Goal: Information Seeking & Learning: Learn about a topic

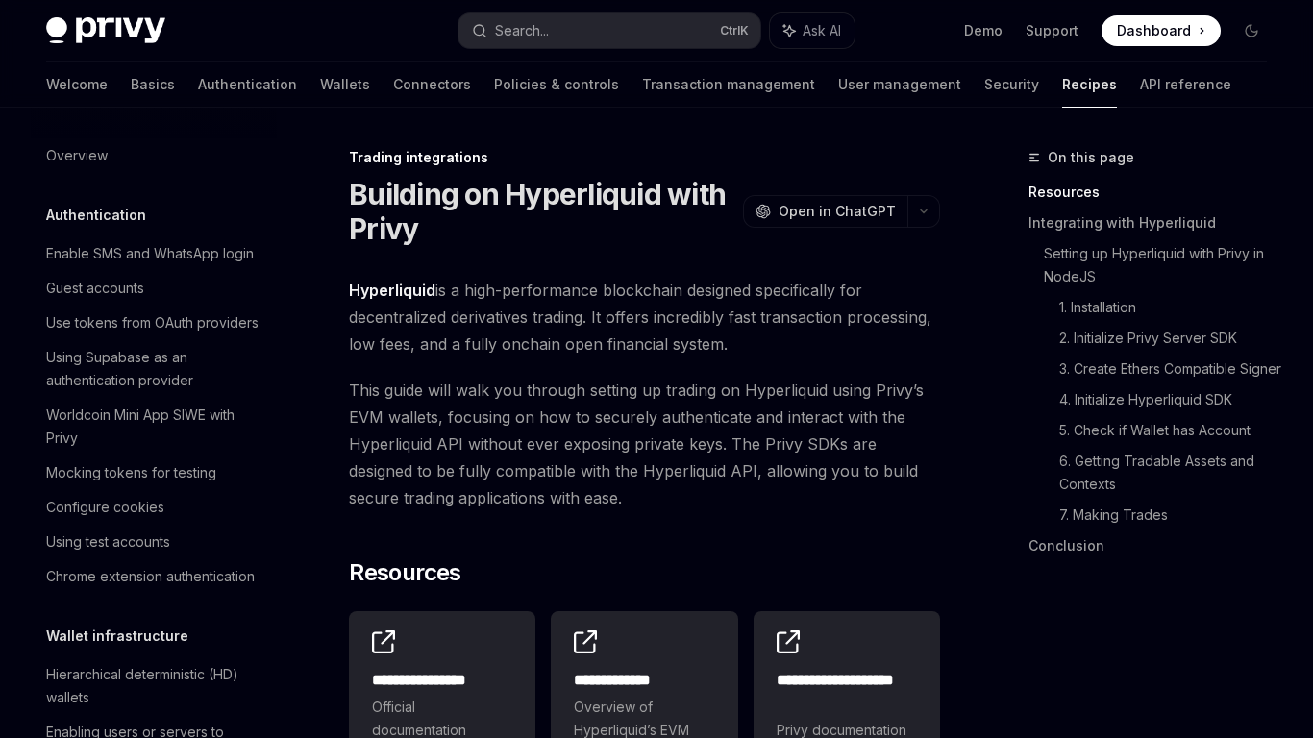
scroll to position [1861, 0]
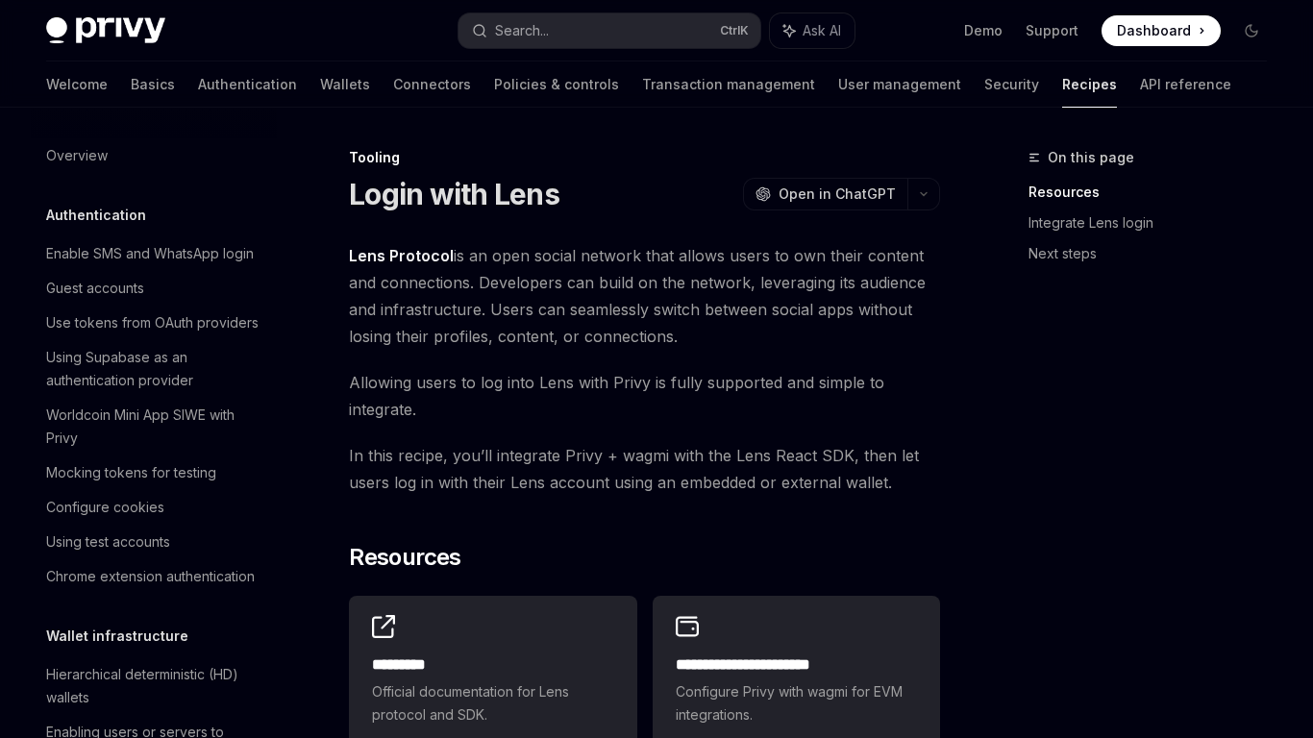
scroll to position [2345, 0]
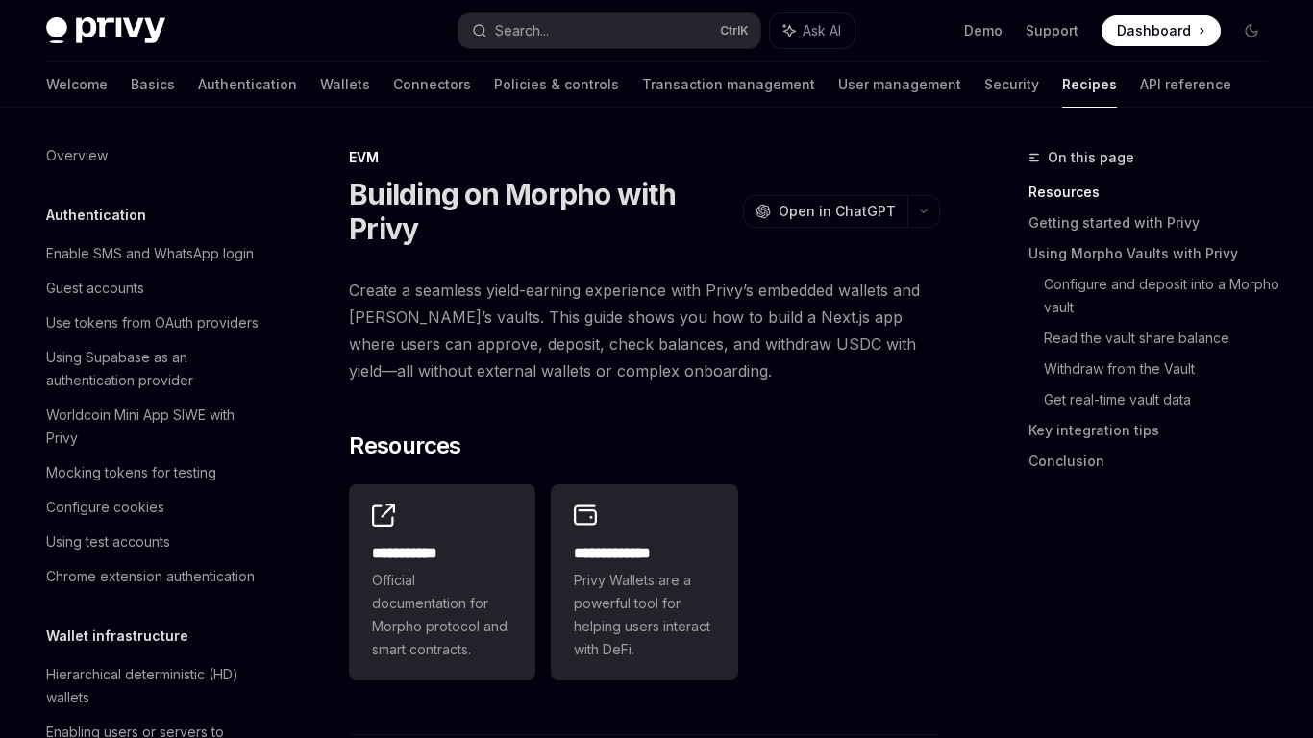
scroll to position [2616, 0]
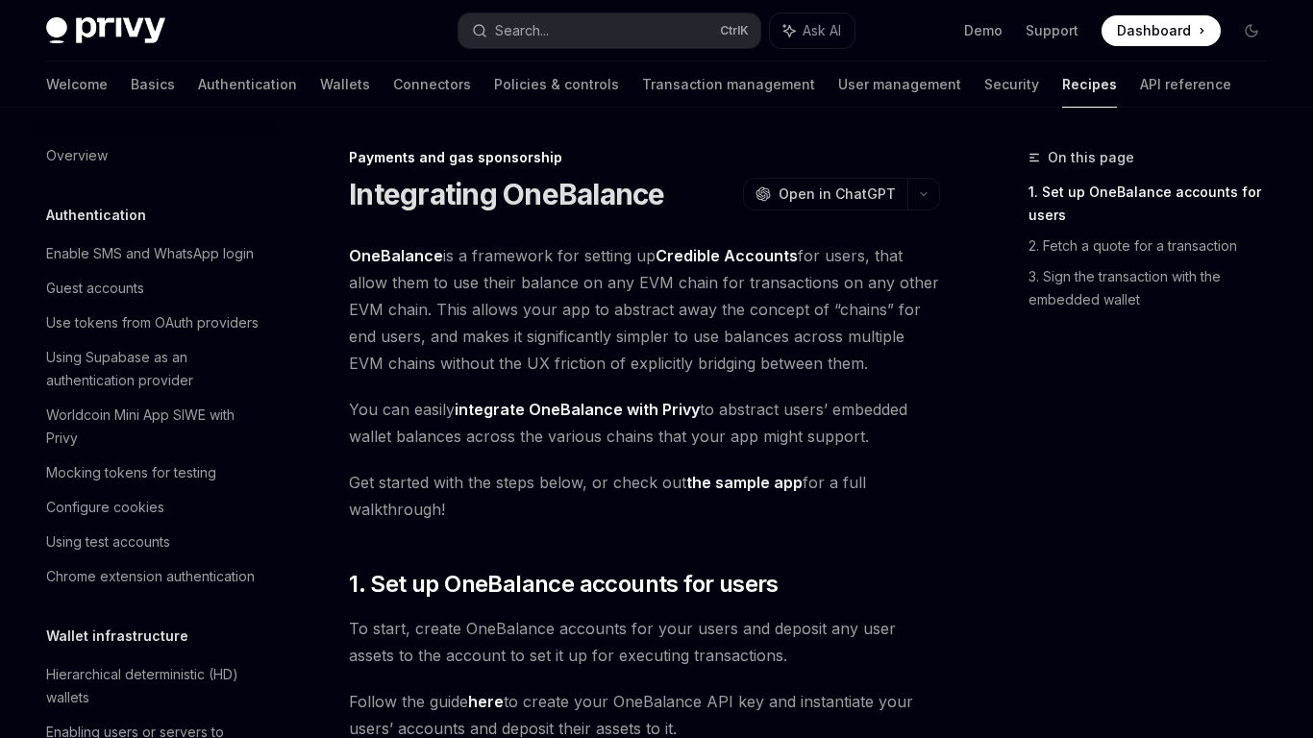
scroll to position [1532, 0]
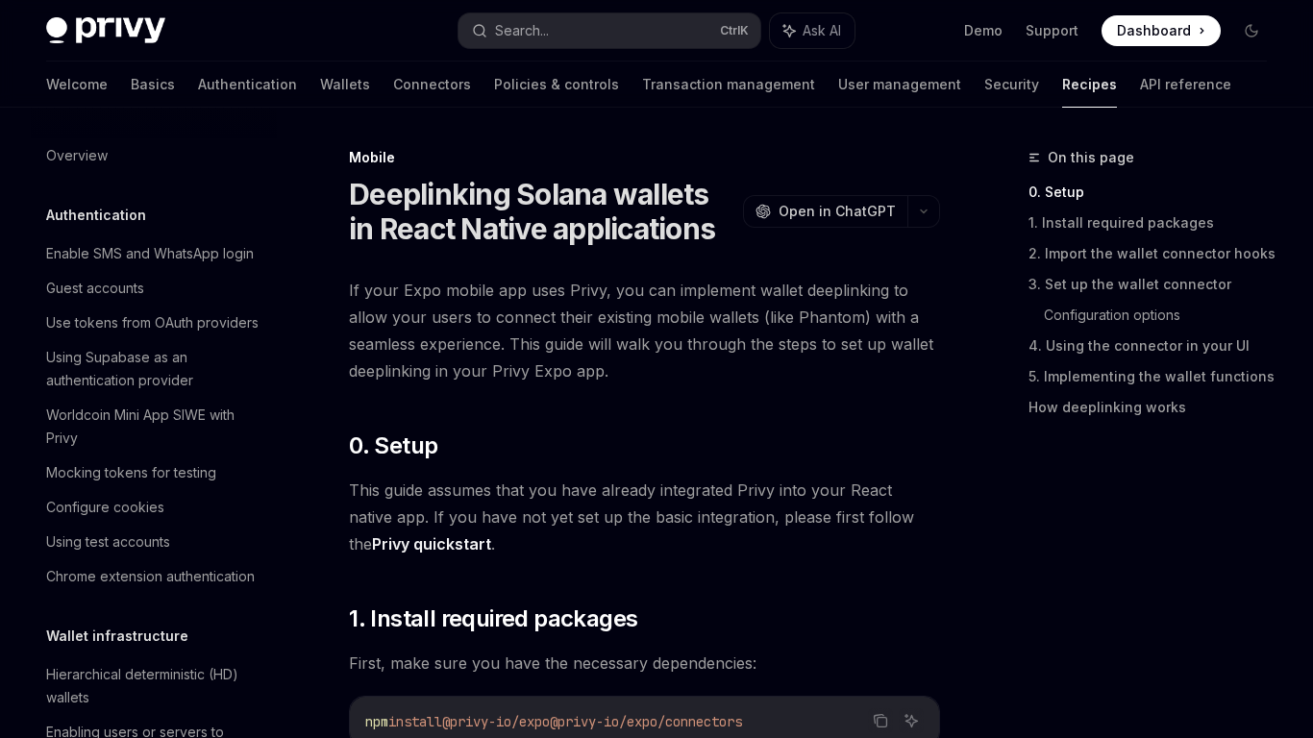
scroll to position [2097, 0]
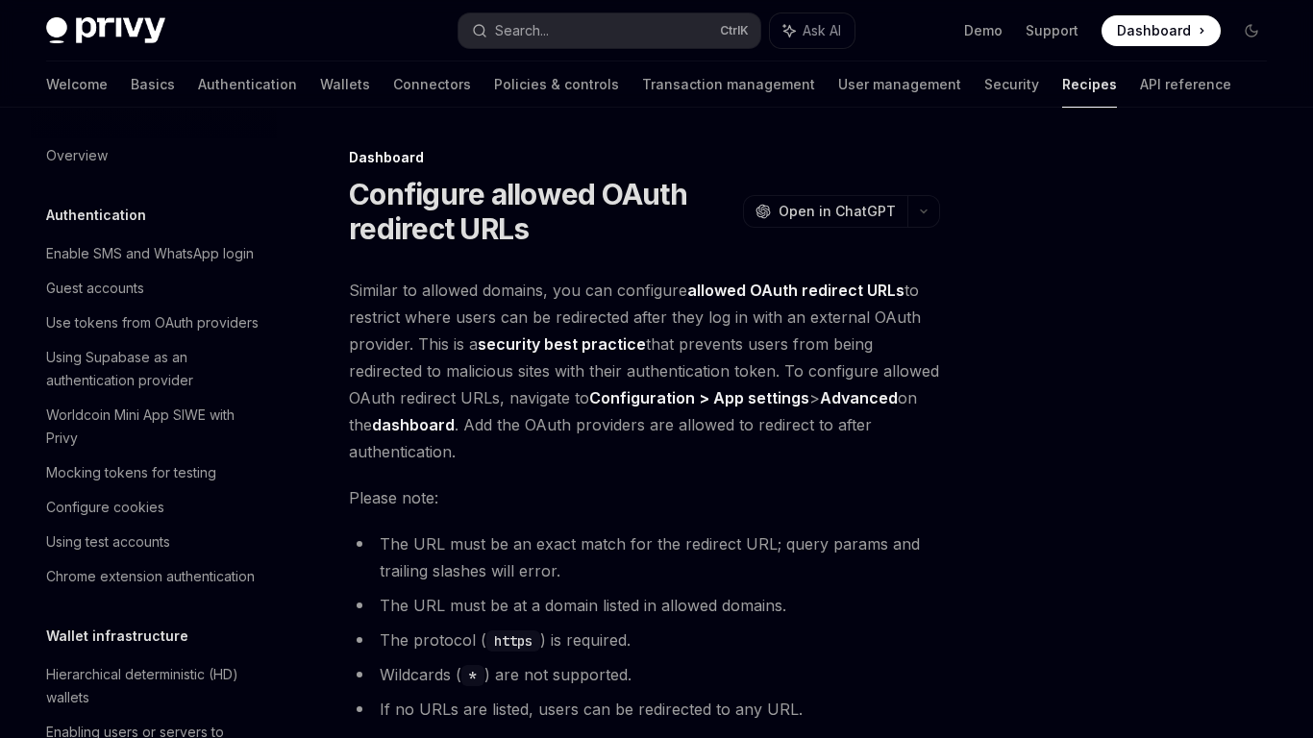
scroll to position [1059, 0]
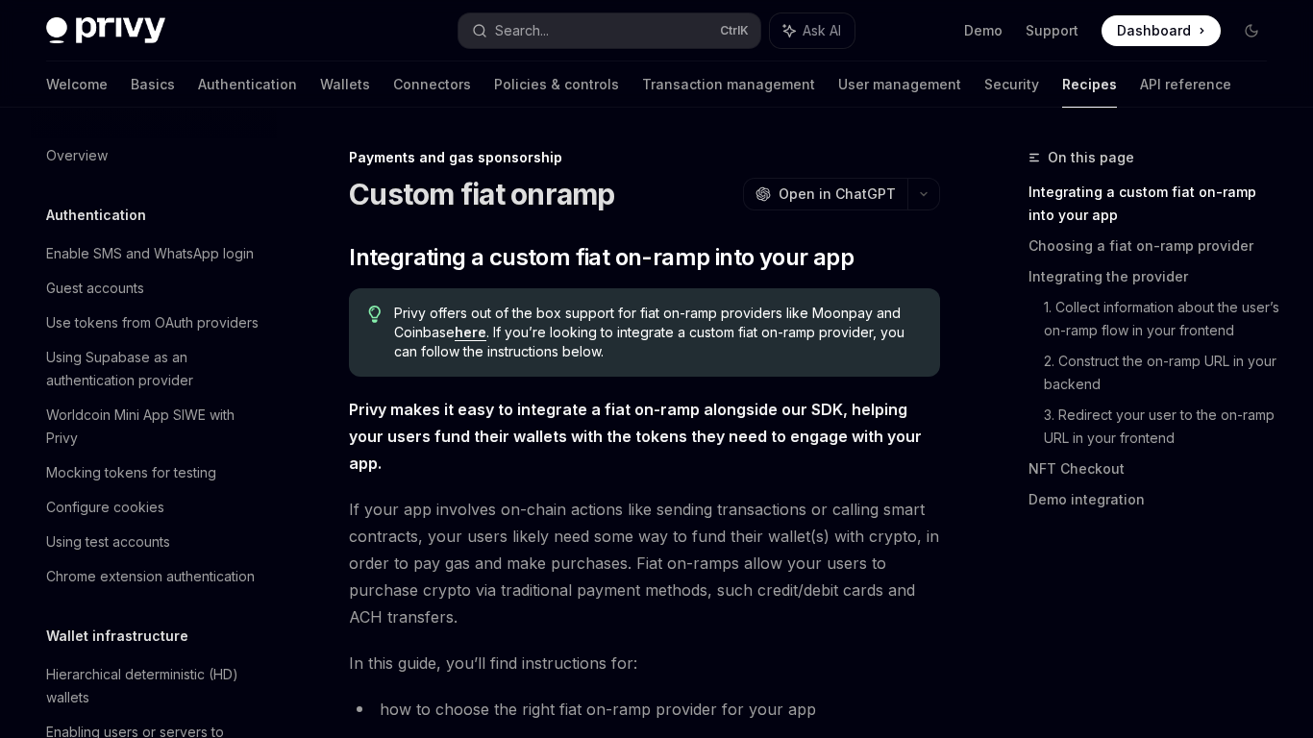
scroll to position [1463, 0]
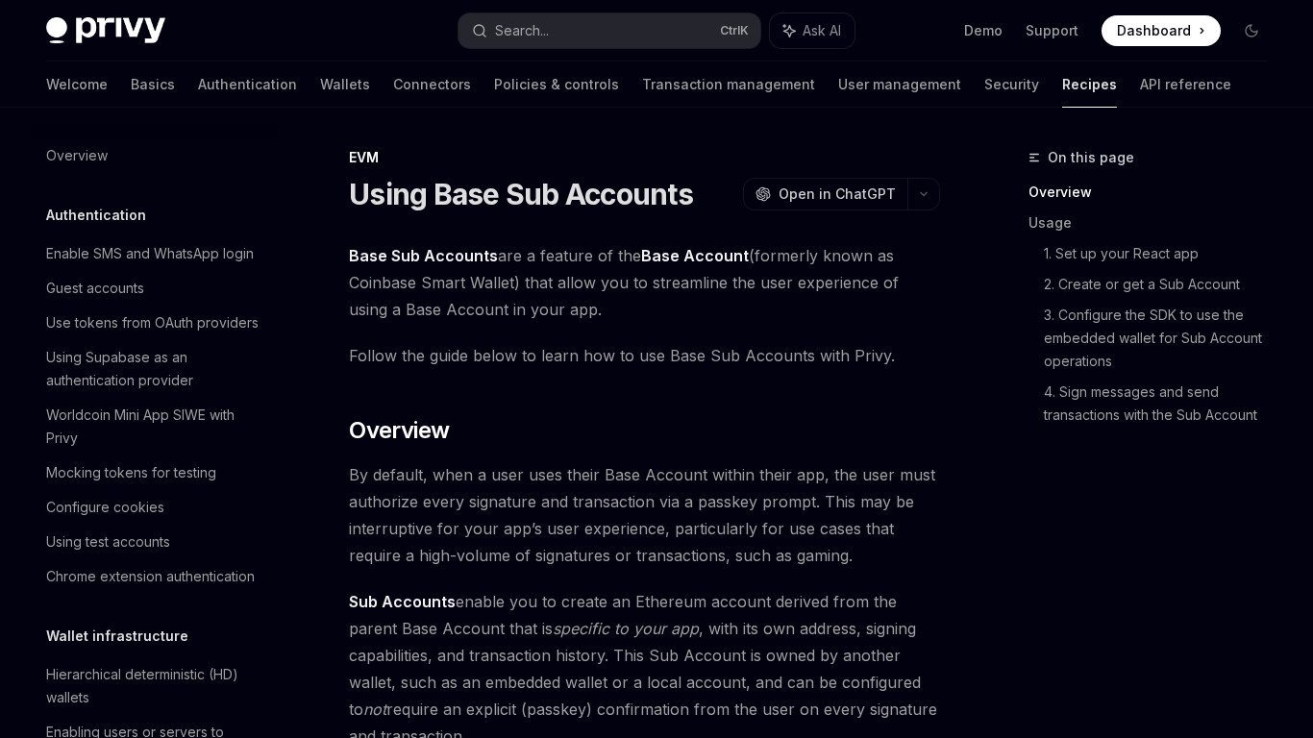
scroll to position [2512, 0]
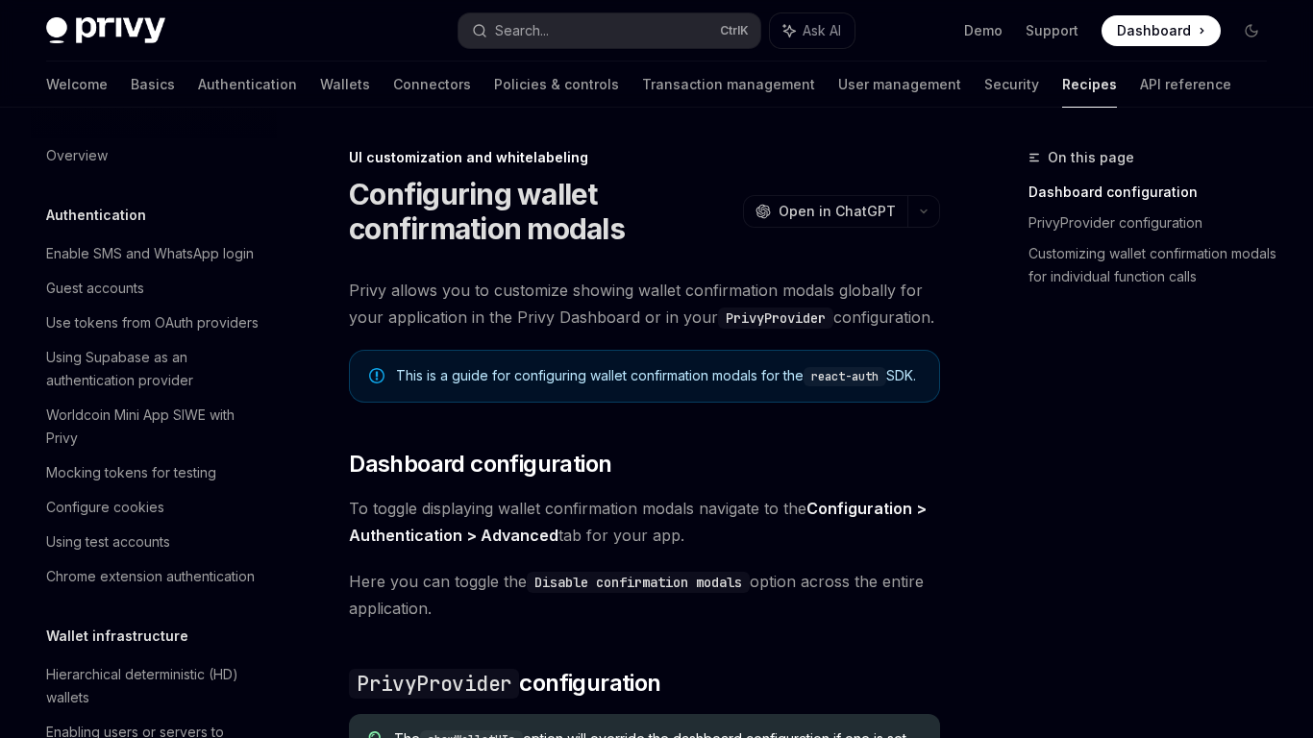
scroll to position [777, 0]
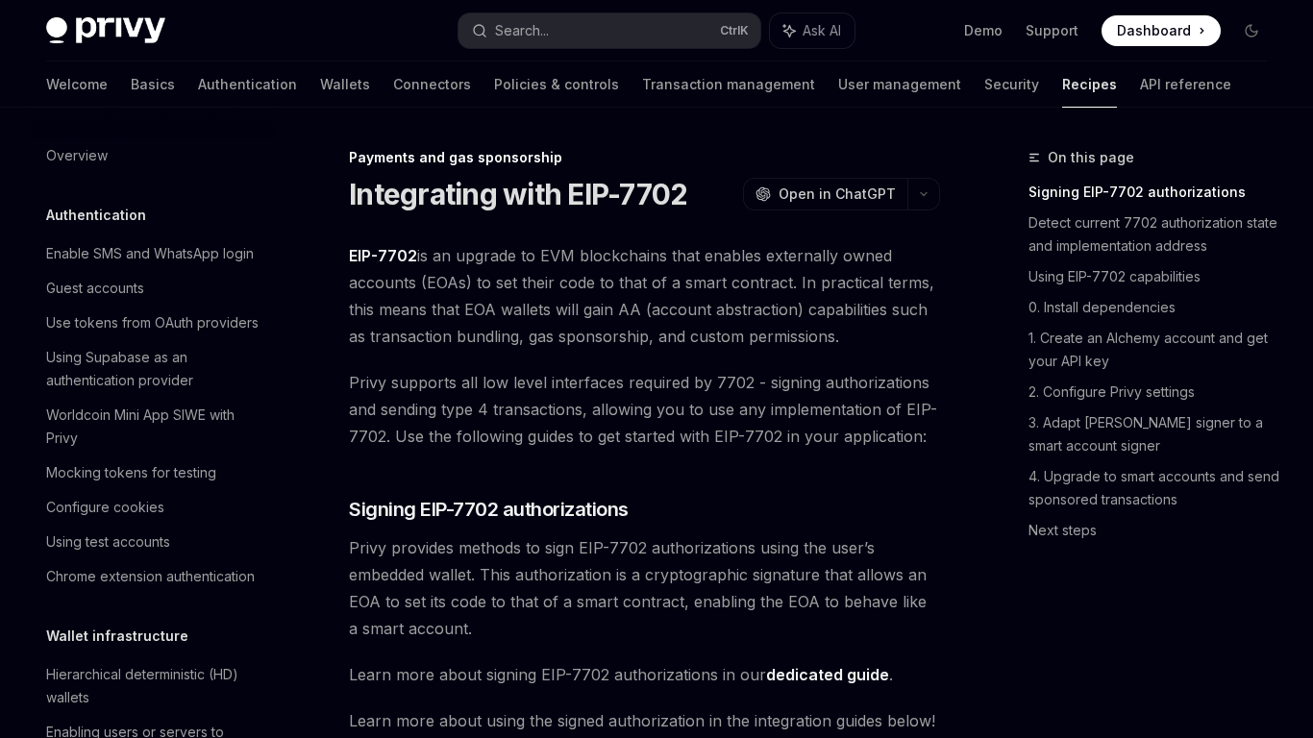
scroll to position [1624, 0]
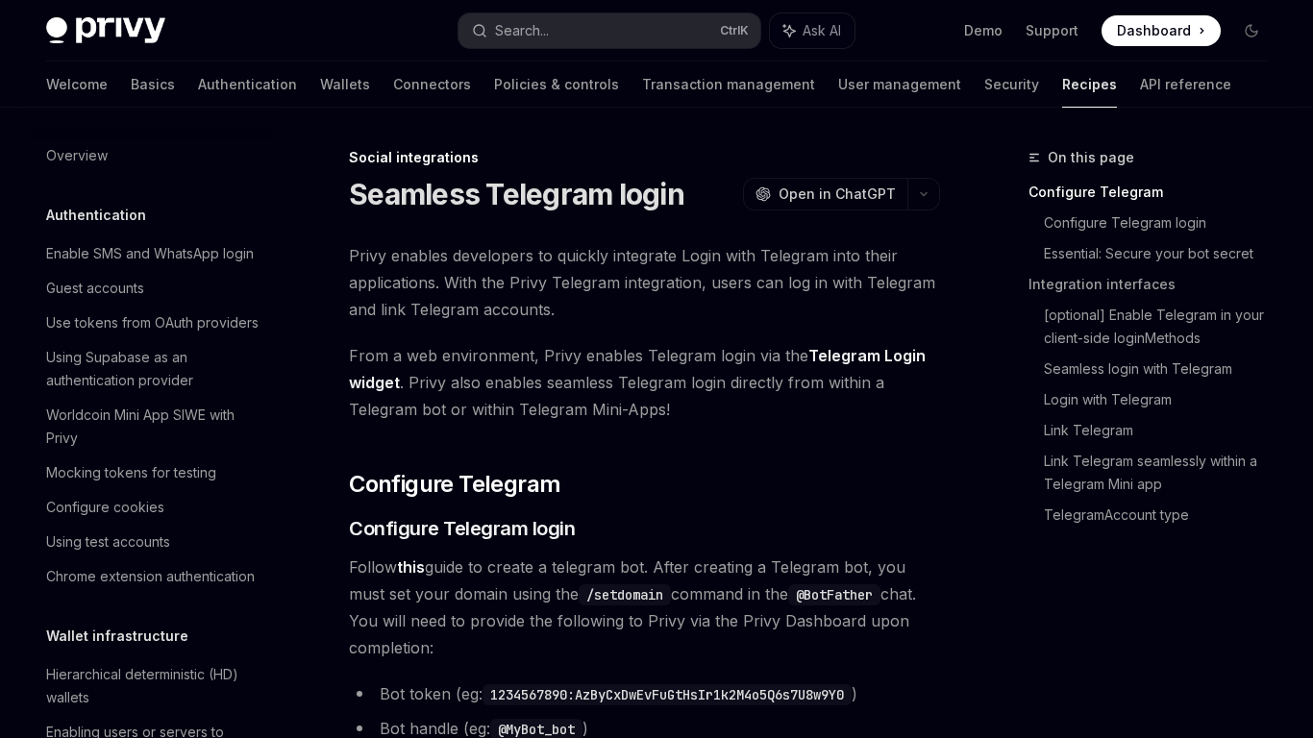
scroll to position [1296, 0]
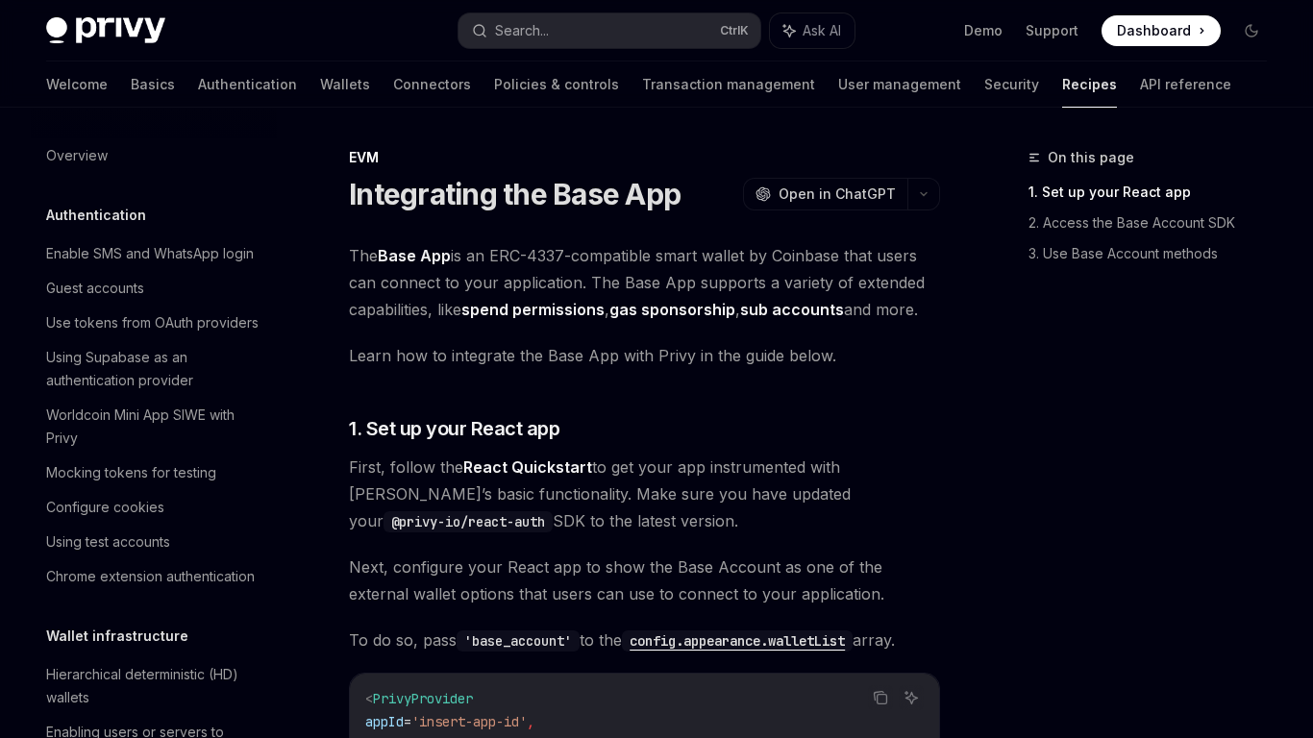
scroll to position [2478, 0]
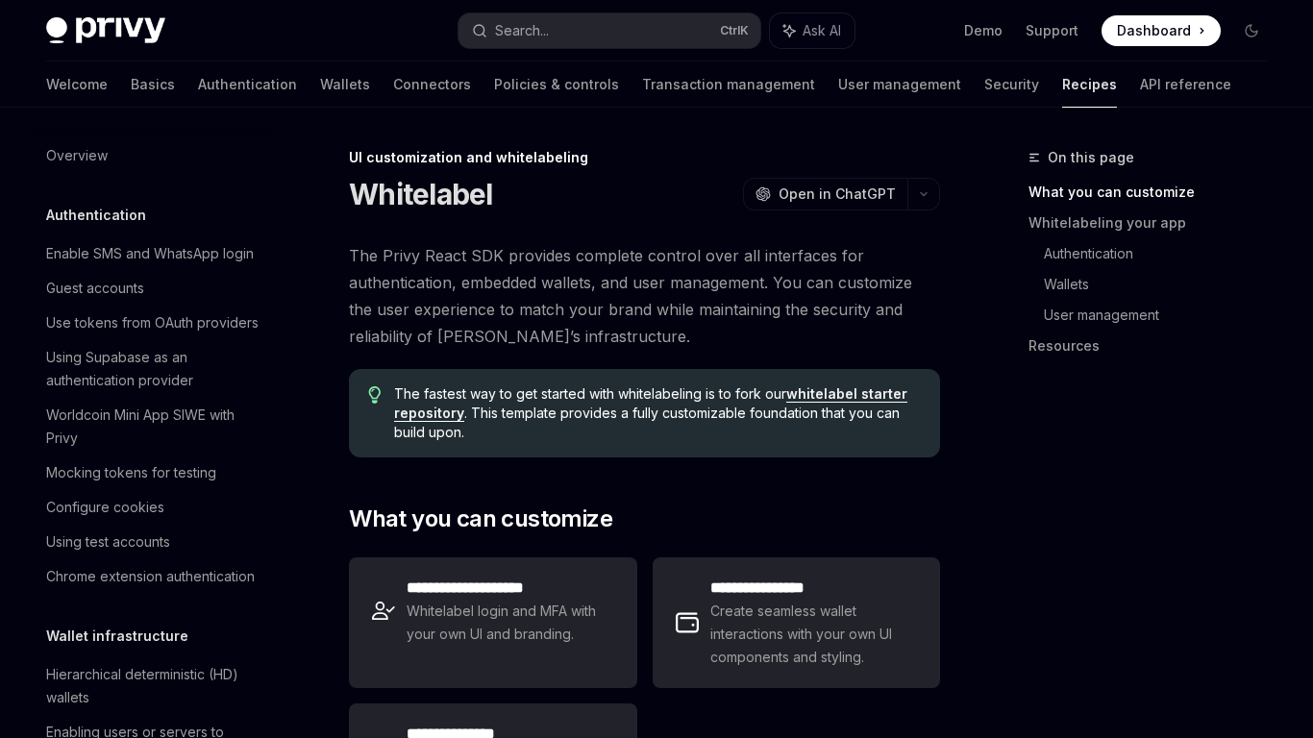
scroll to position [823, 0]
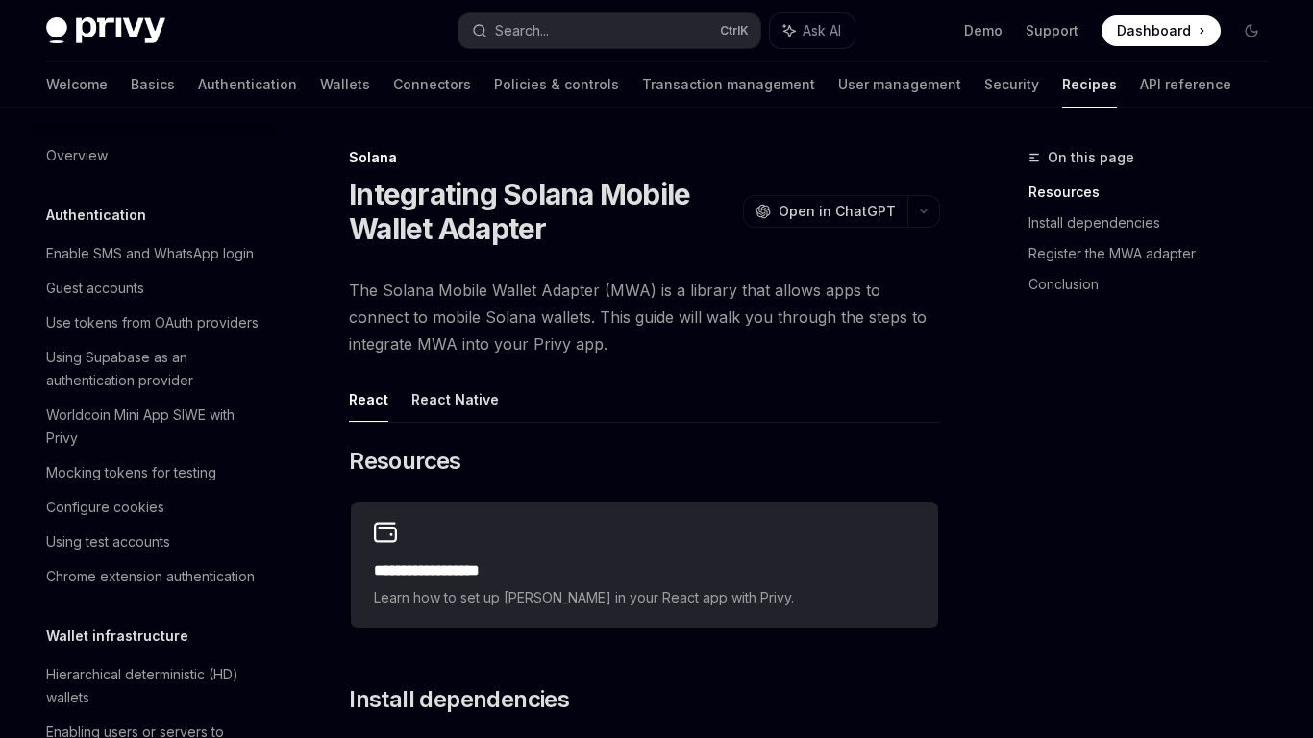
scroll to position [2858, 0]
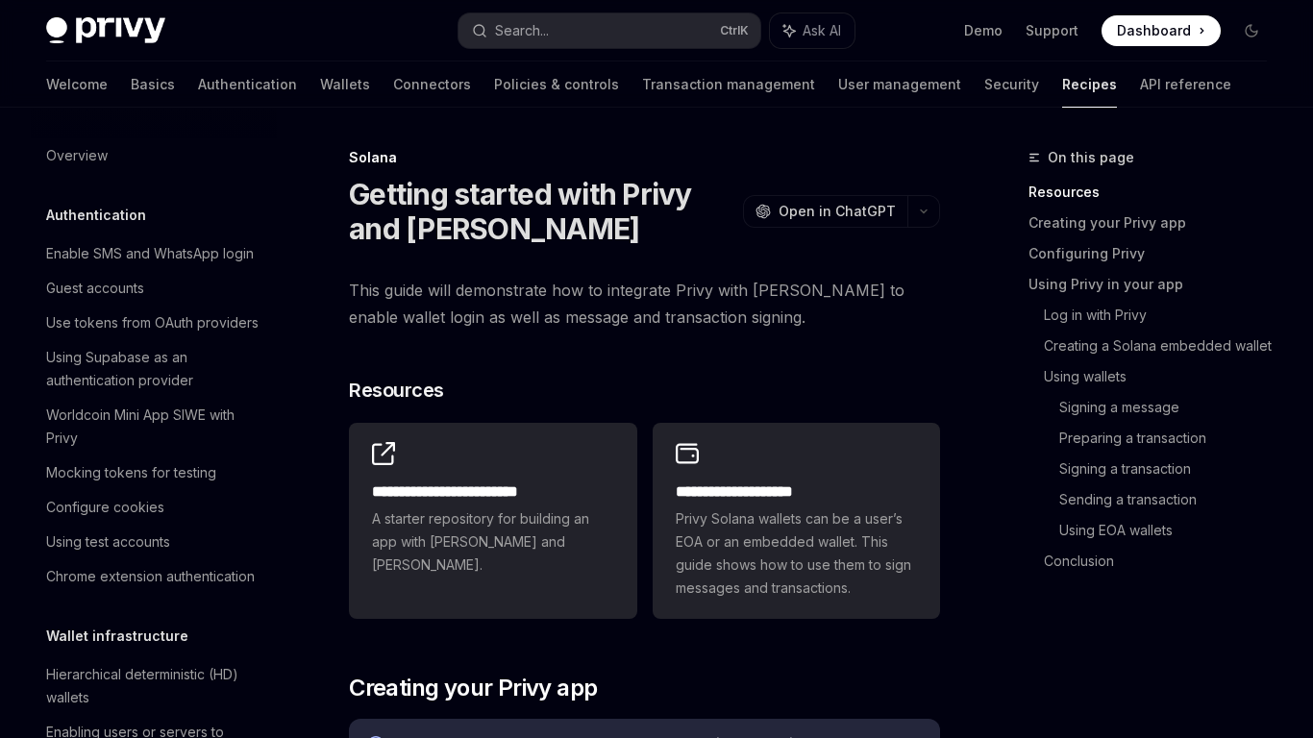
scroll to position [2783, 0]
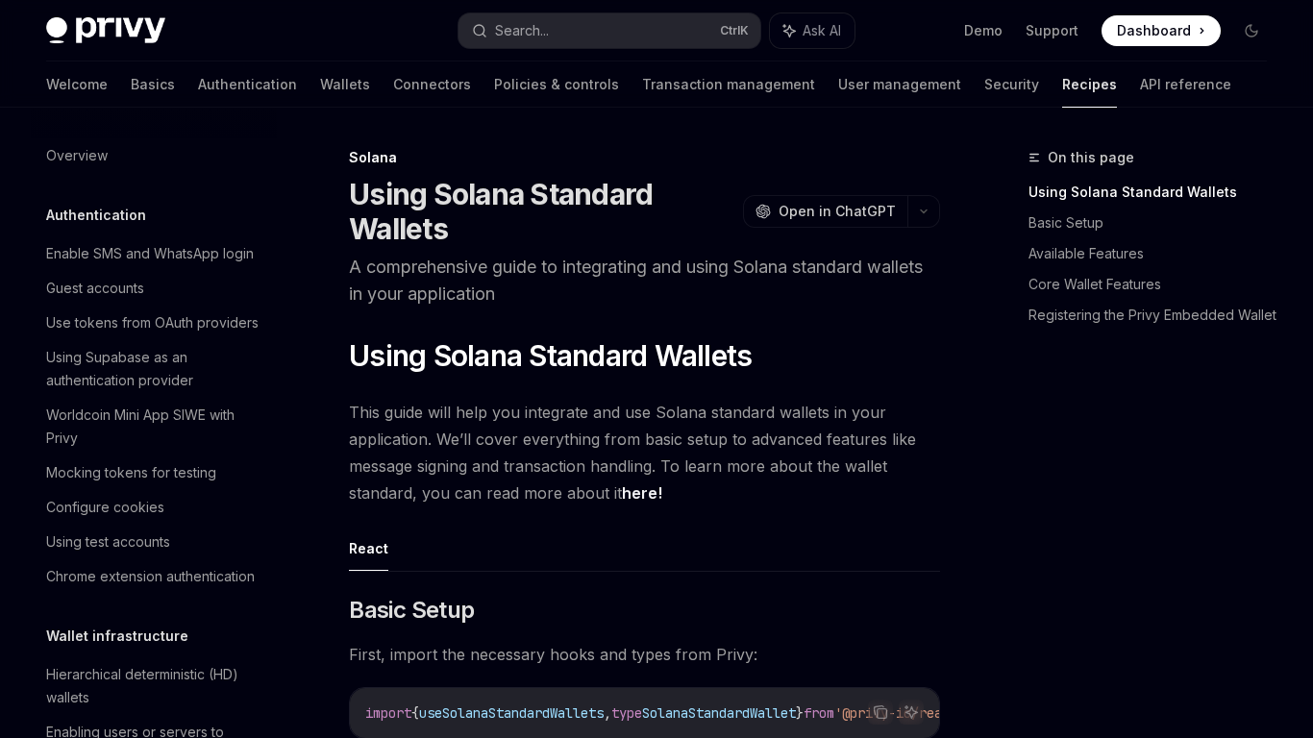
scroll to position [2858, 0]
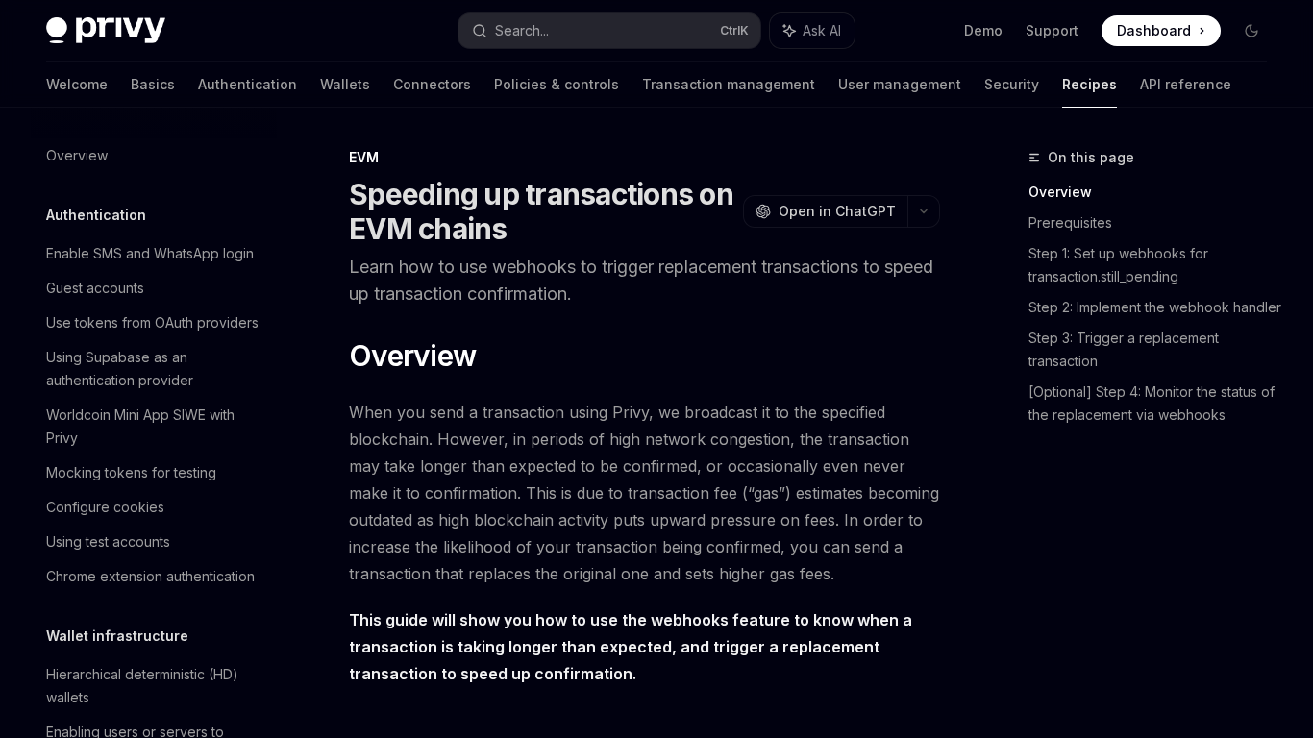
scroll to position [2662, 0]
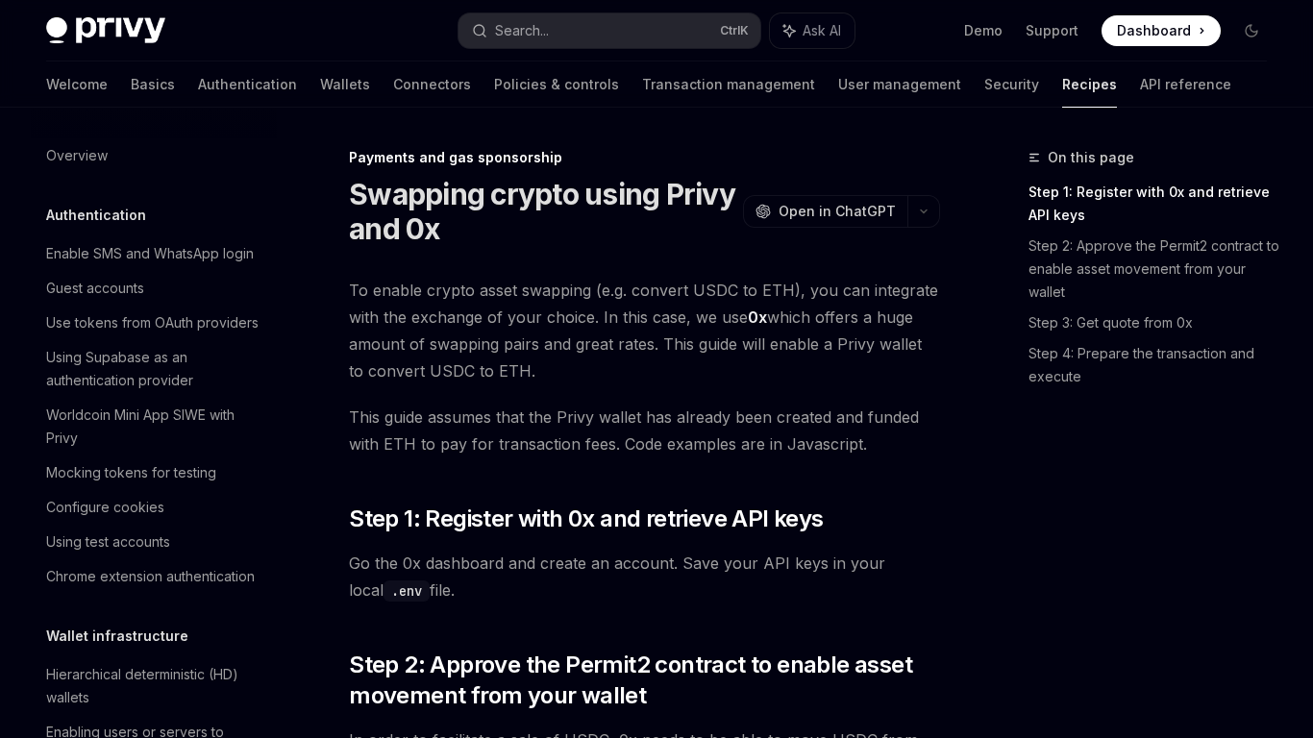
scroll to position [1578, 0]
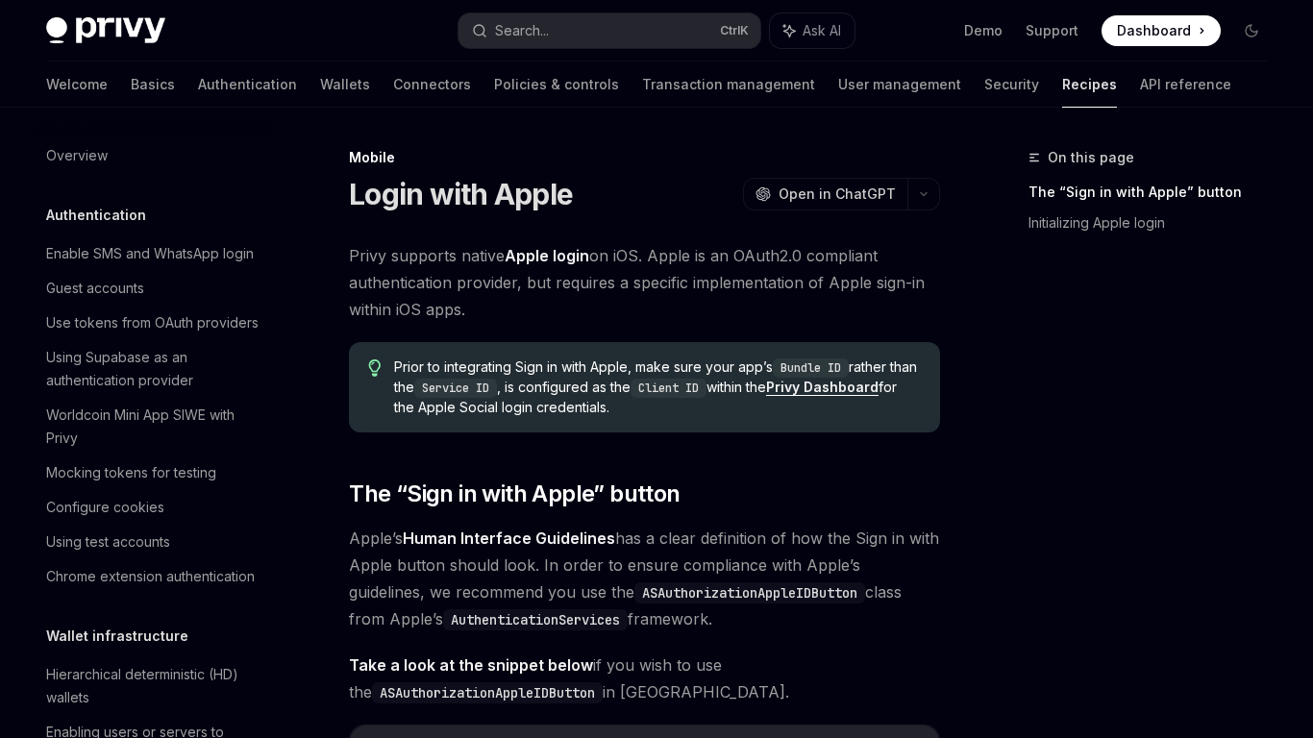
scroll to position [2051, 0]
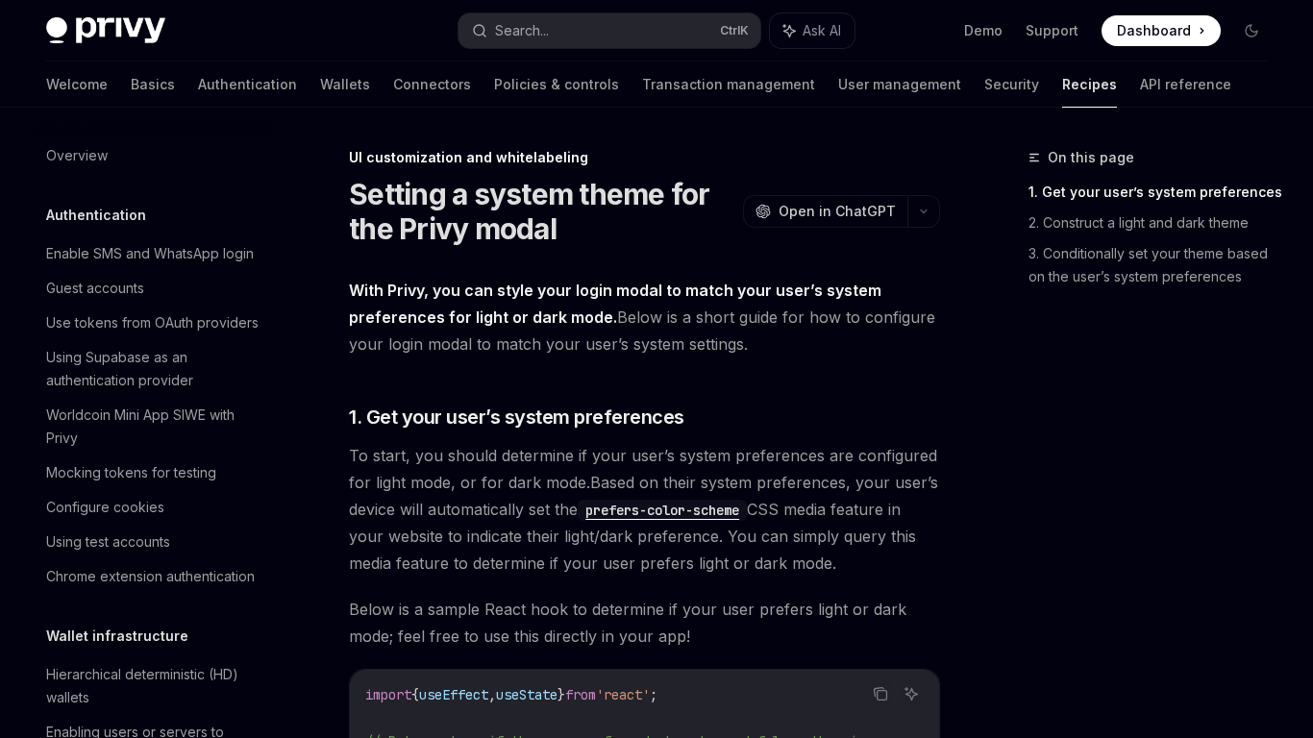
scroll to position [869, 0]
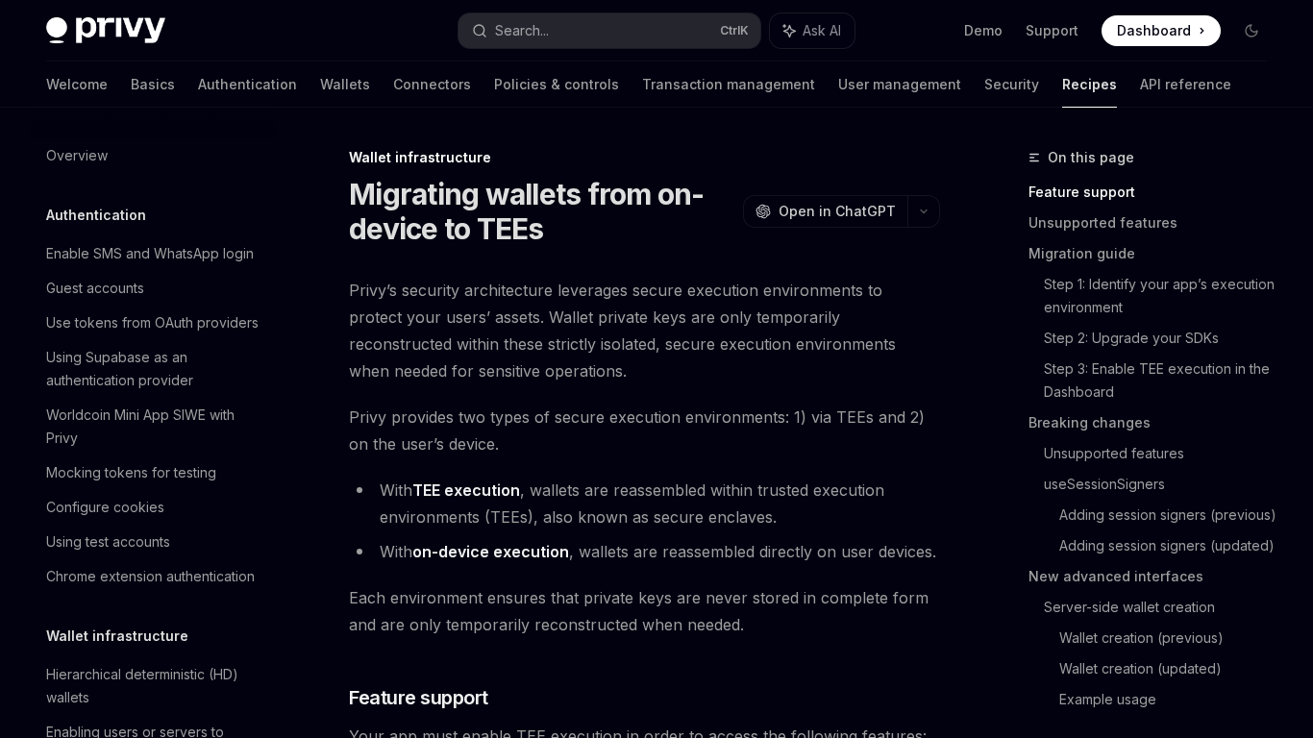
scroll to position [448, 0]
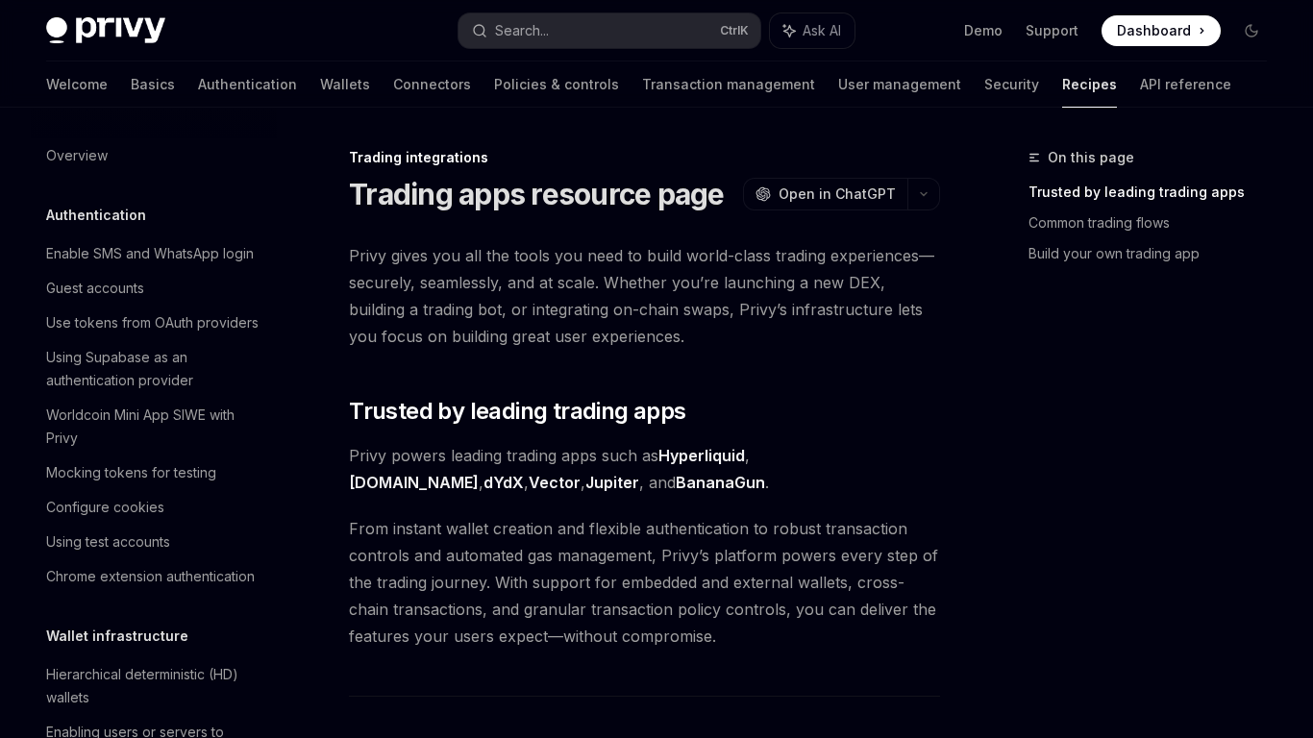
scroll to position [1780, 0]
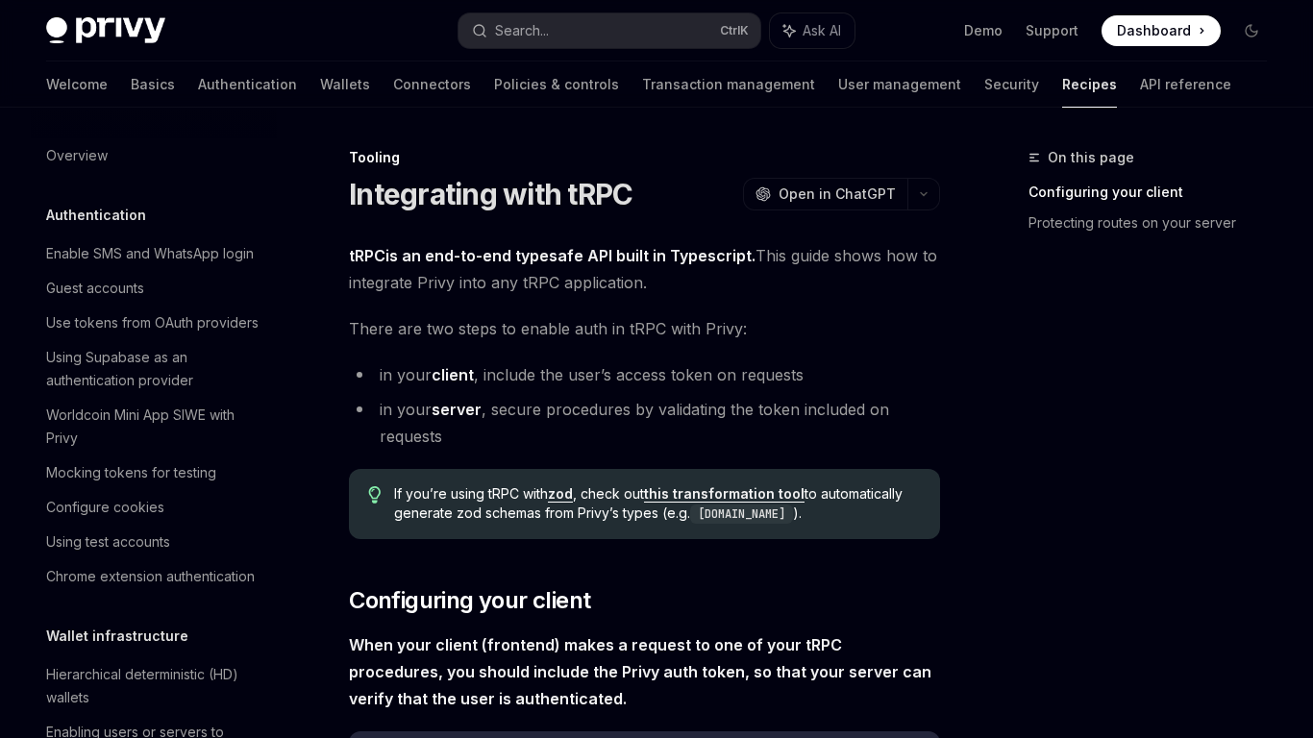
scroll to position [2380, 0]
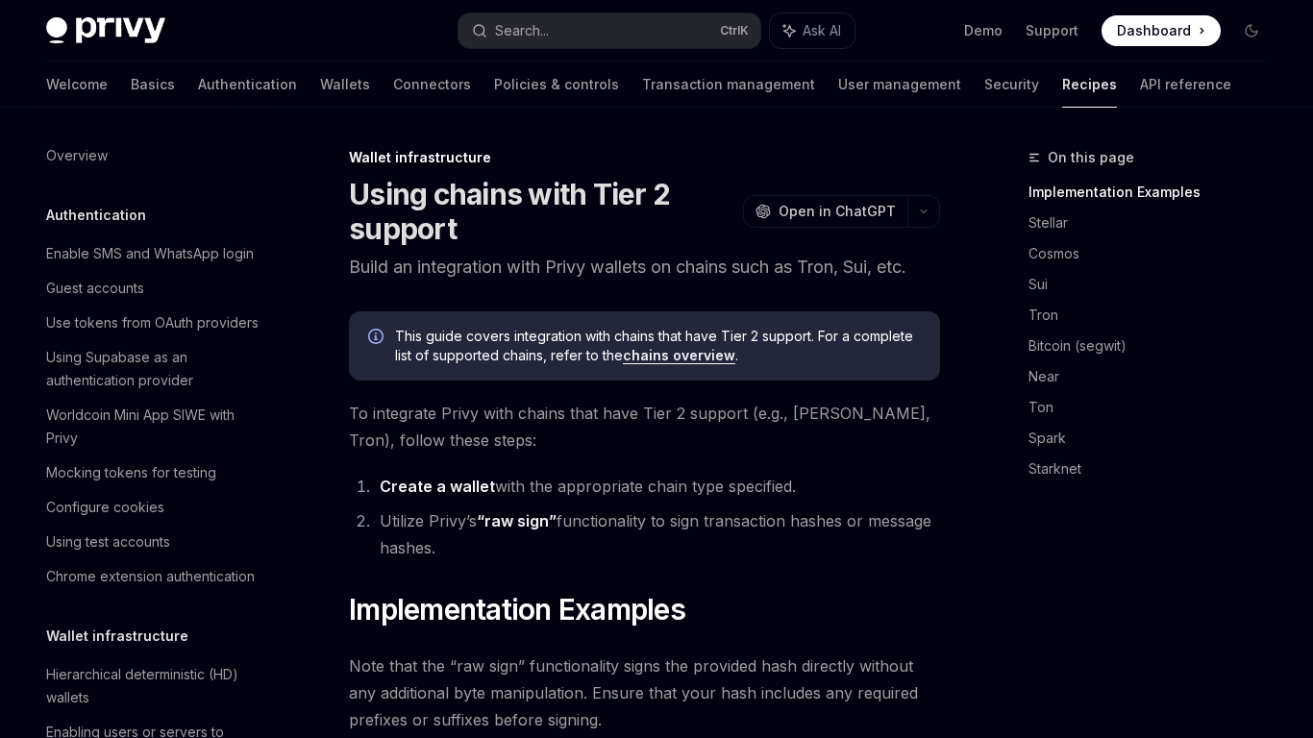
scroll to position [506, 0]
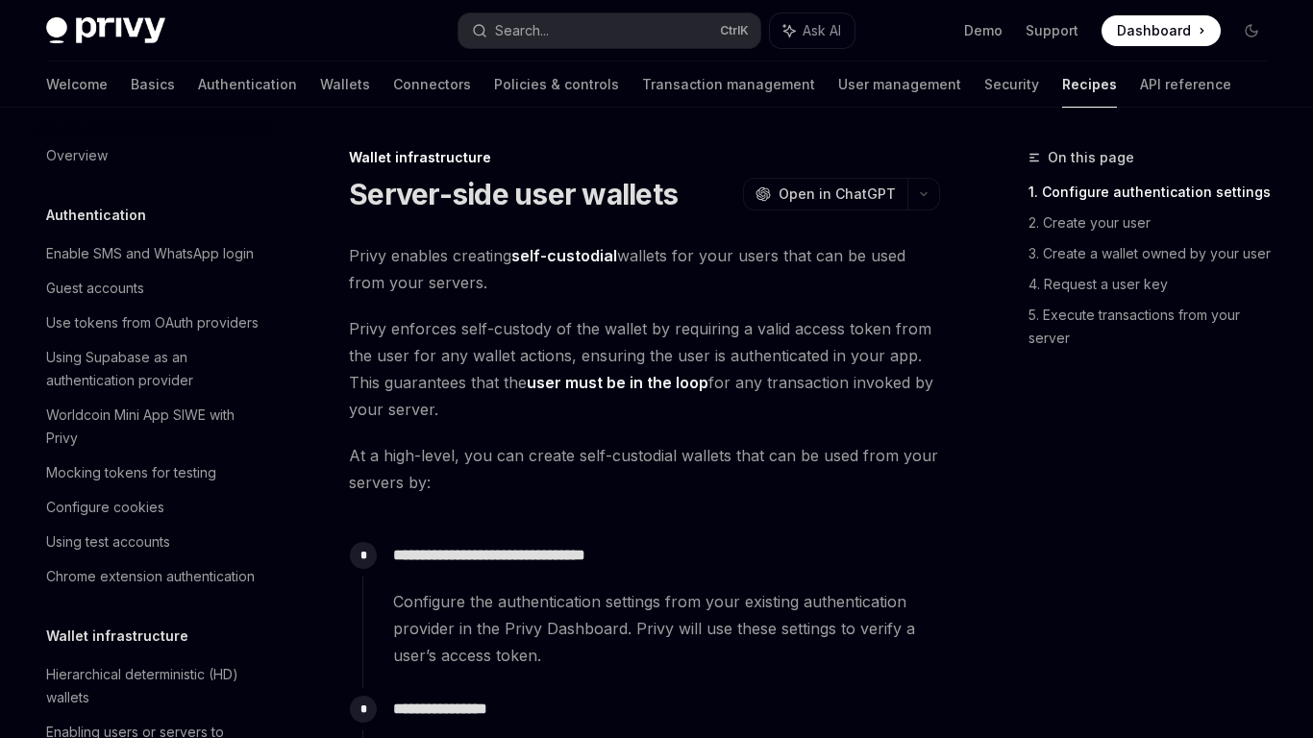
scroll to position [367, 0]
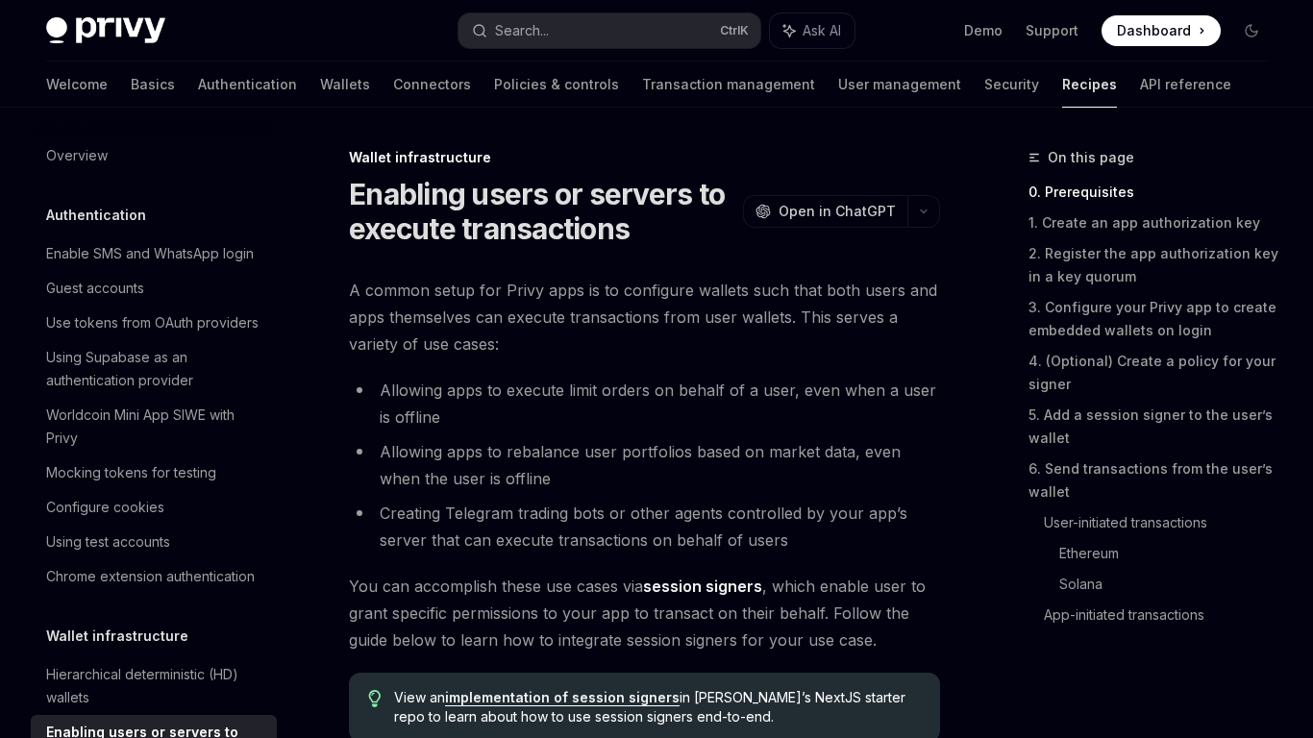
scroll to position [321, 0]
